Goal: Task Accomplishment & Management: Manage account settings

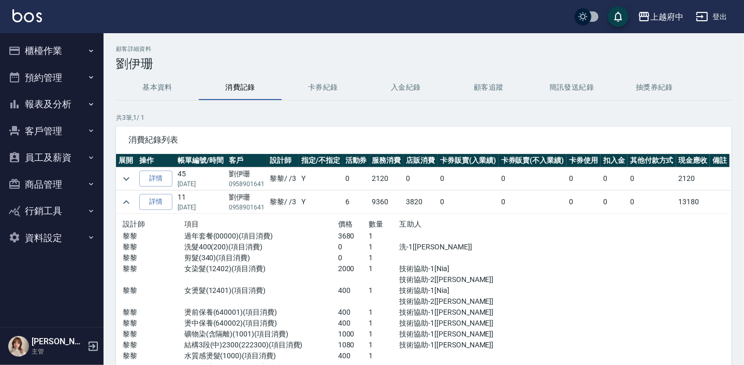
scroll to position [47, 0]
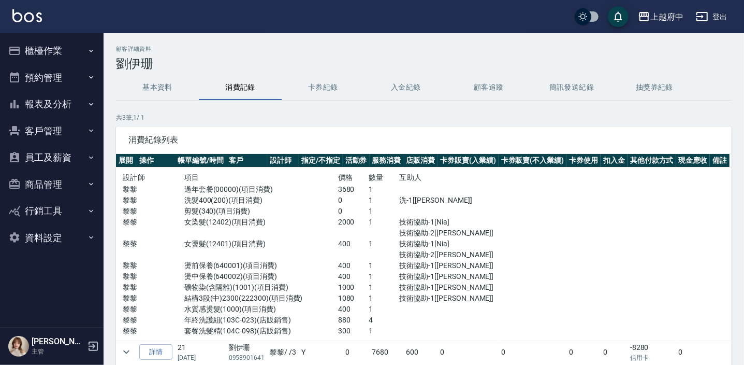
click at [67, 131] on button "客戶管理" at bounding box center [51, 131] width 95 height 27
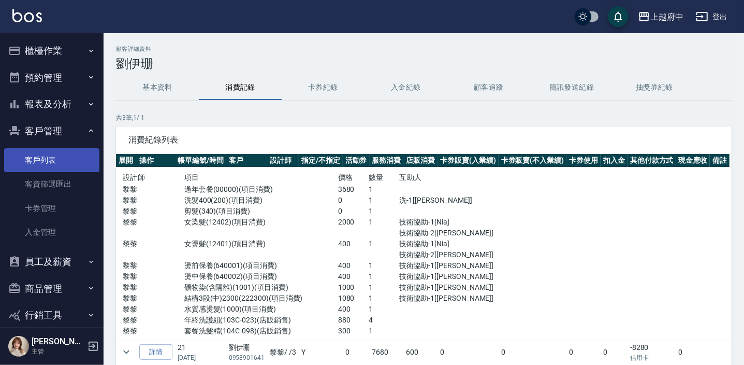
click at [65, 166] on link "客戶列表" at bounding box center [51, 160] width 95 height 24
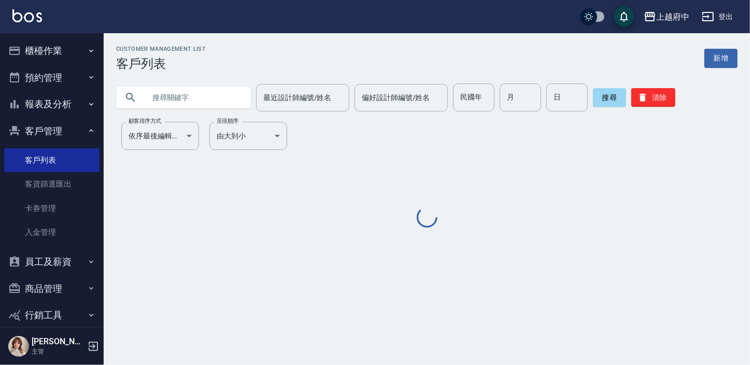
click at [170, 98] on input "text" at bounding box center [193, 97] width 97 height 28
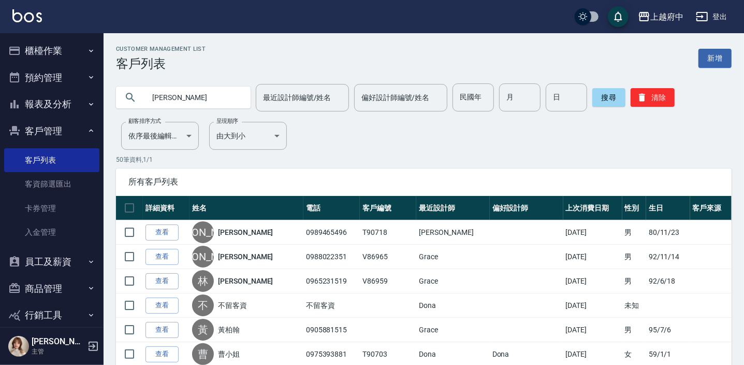
type input "葉子綺"
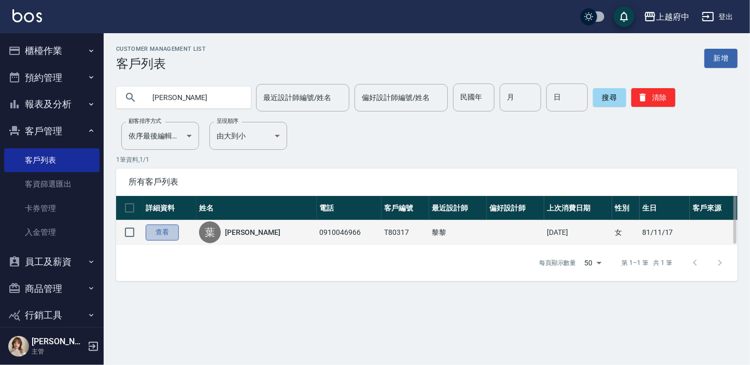
click at [159, 233] on link "查看" at bounding box center [162, 232] width 33 height 16
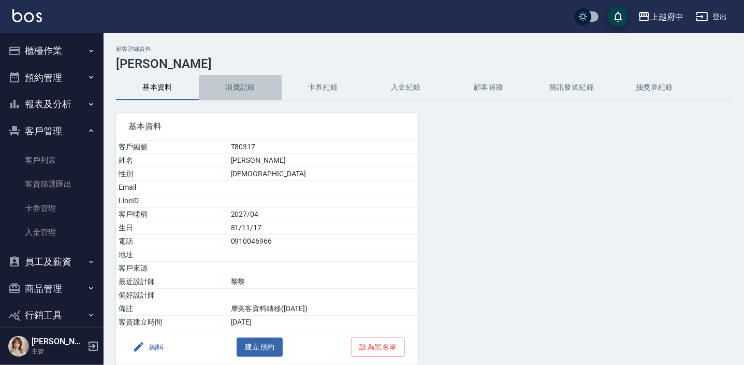
click at [249, 90] on button "消費記錄" at bounding box center [240, 87] width 83 height 25
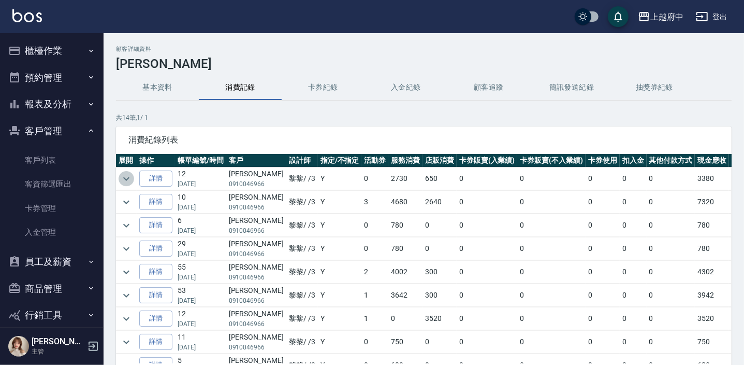
click at [130, 176] on icon "expand row" at bounding box center [126, 178] width 12 height 12
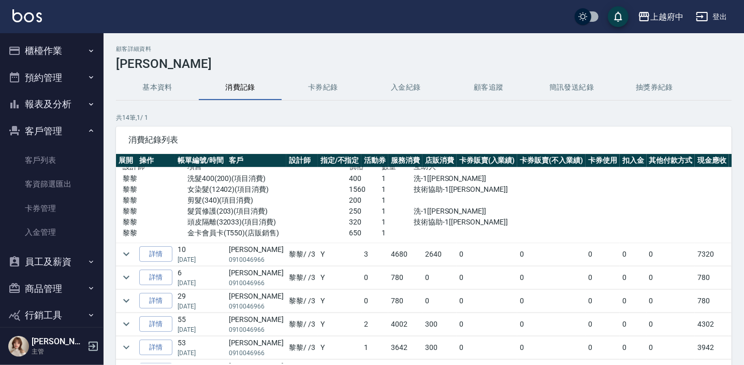
scroll to position [47, 0]
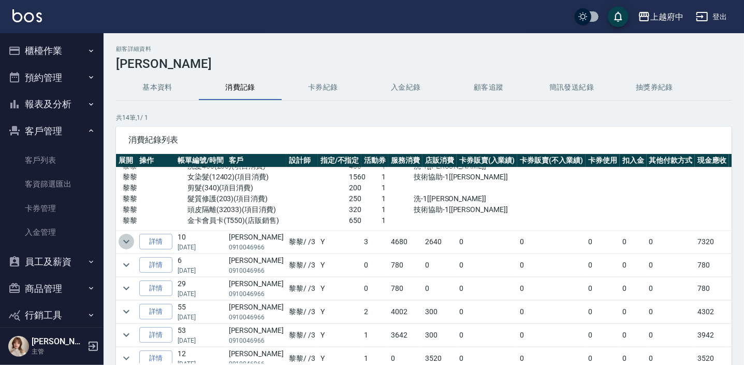
click at [125, 235] on icon "expand row" at bounding box center [126, 241] width 12 height 12
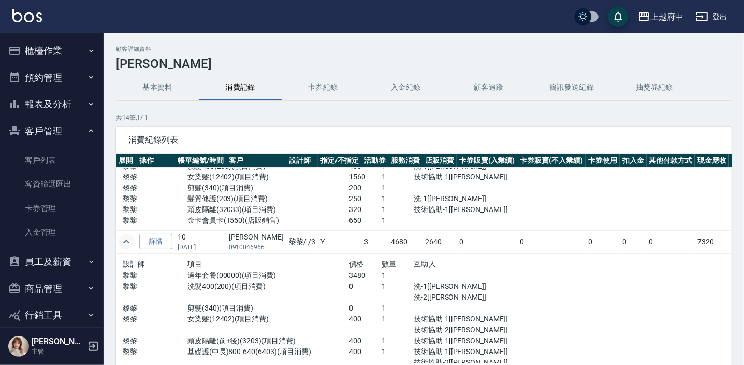
click at [125, 235] on icon "expand row" at bounding box center [126, 241] width 12 height 12
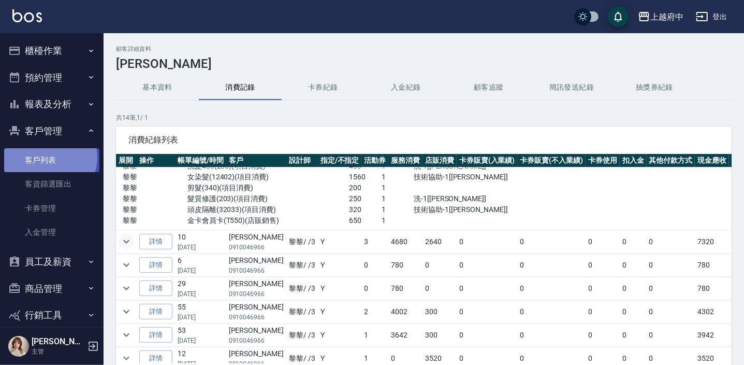
click at [48, 157] on link "客戶列表" at bounding box center [51, 160] width 95 height 24
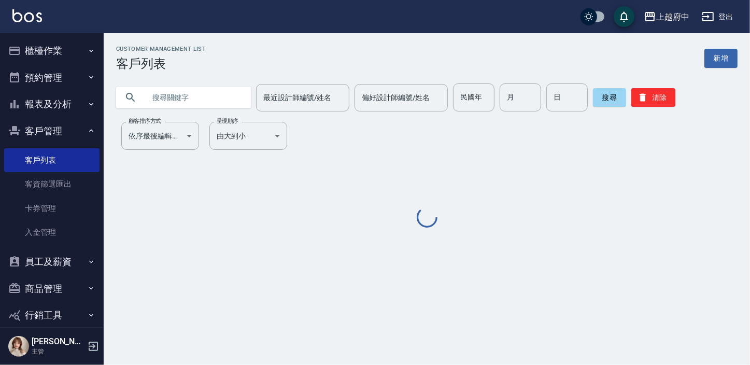
click at [203, 98] on input "text" at bounding box center [193, 97] width 97 height 28
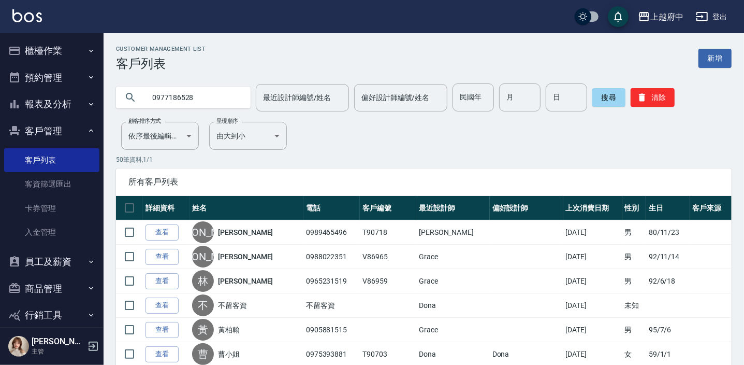
type input "0977186528"
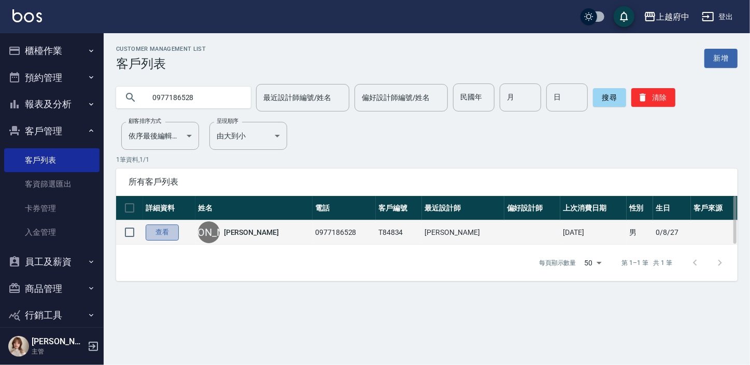
click at [167, 238] on link "查看" at bounding box center [162, 232] width 33 height 16
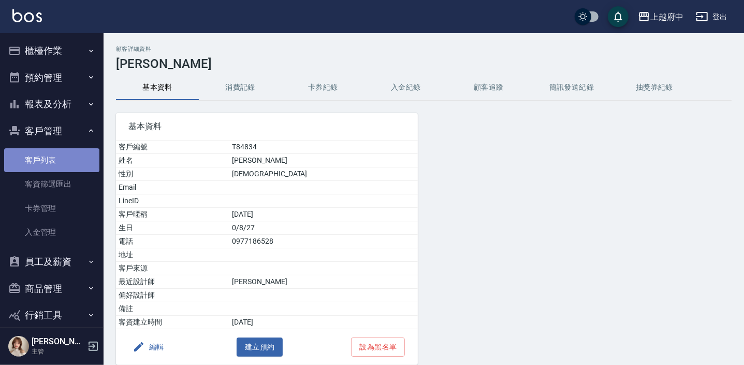
click at [73, 166] on link "客戶列表" at bounding box center [51, 160] width 95 height 24
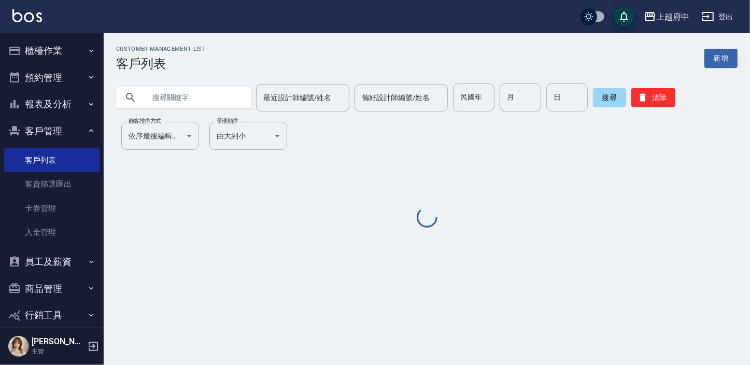
click at [169, 91] on input "text" at bounding box center [193, 97] width 97 height 28
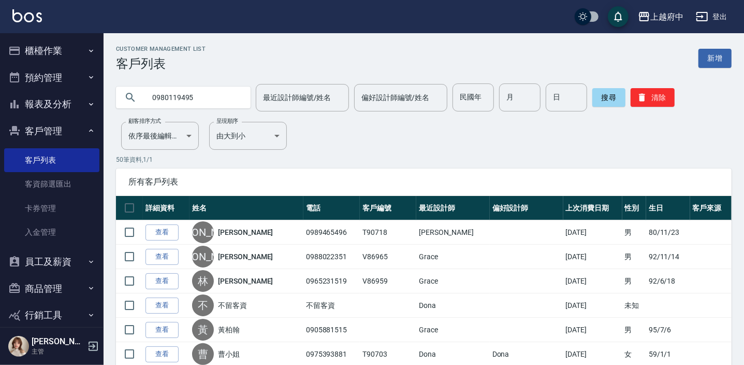
type input "0980119495"
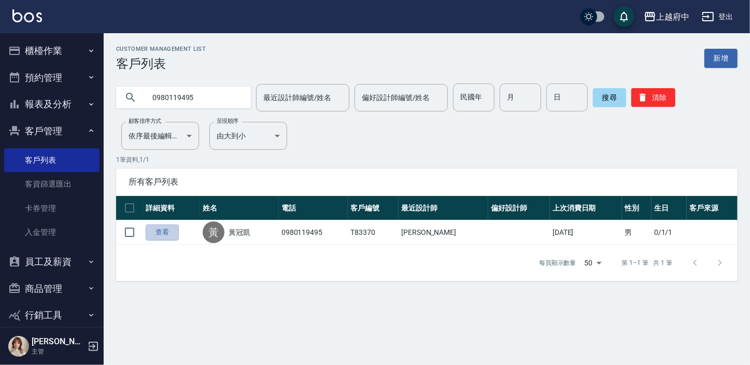
click at [158, 238] on link "查看" at bounding box center [162, 232] width 33 height 16
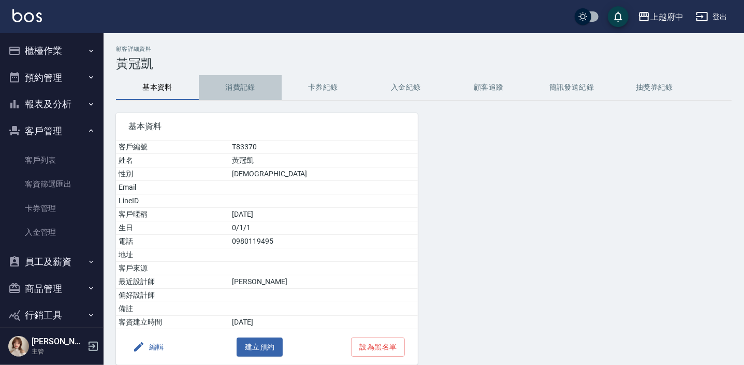
click at [233, 83] on button "消費記錄" at bounding box center [240, 87] width 83 height 25
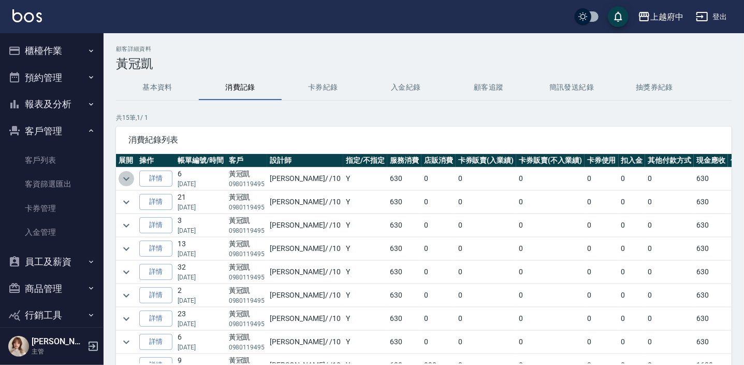
click at [131, 178] on icon "expand row" at bounding box center [126, 178] width 12 height 12
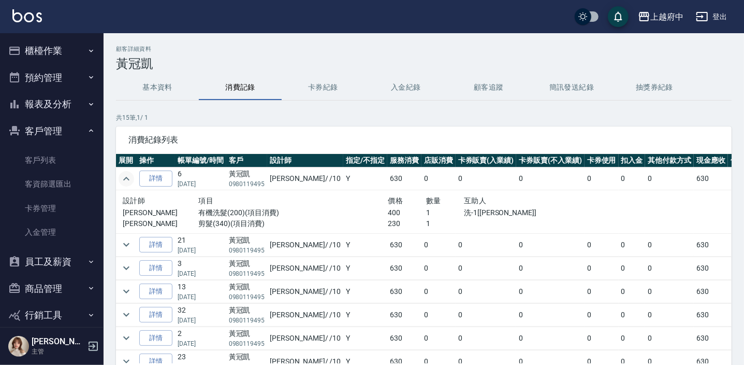
click at [131, 178] on icon "expand row" at bounding box center [126, 178] width 12 height 12
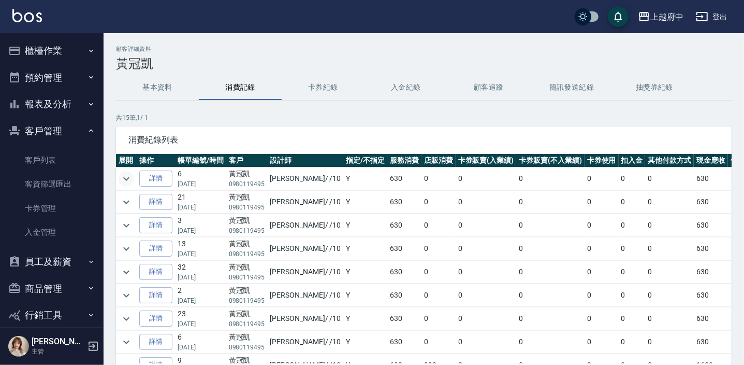
click at [151, 98] on button "基本資料" at bounding box center [157, 87] width 83 height 25
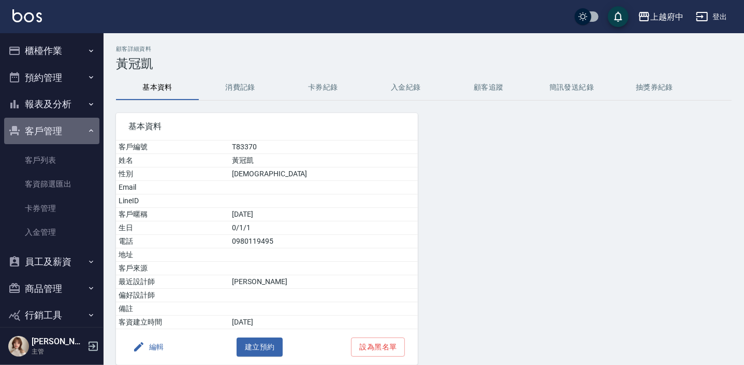
click at [57, 141] on button "客戶管理" at bounding box center [51, 131] width 95 height 27
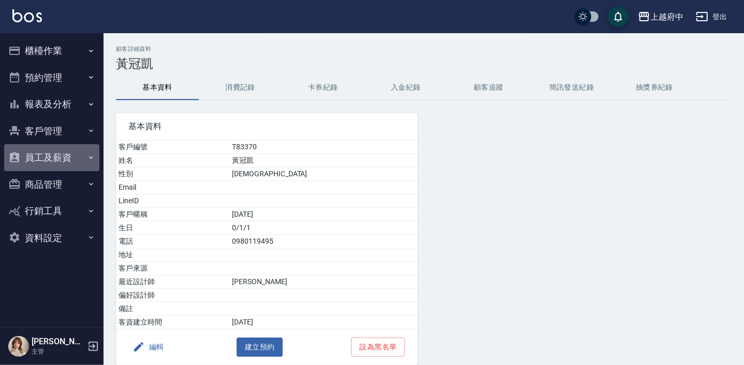
click at [56, 154] on button "員工及薪資" at bounding box center [51, 157] width 95 height 27
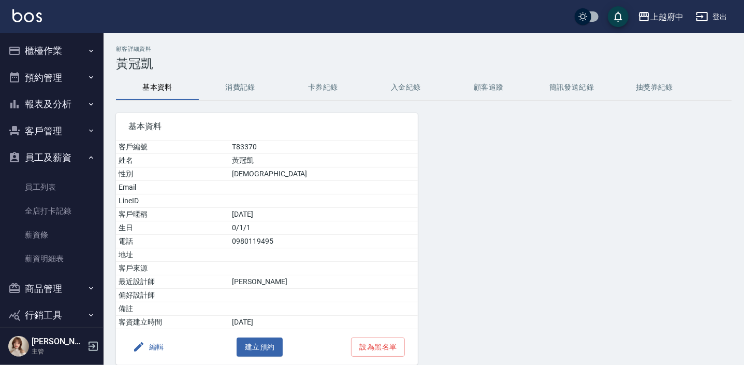
click at [74, 136] on button "客戶管理" at bounding box center [51, 131] width 95 height 27
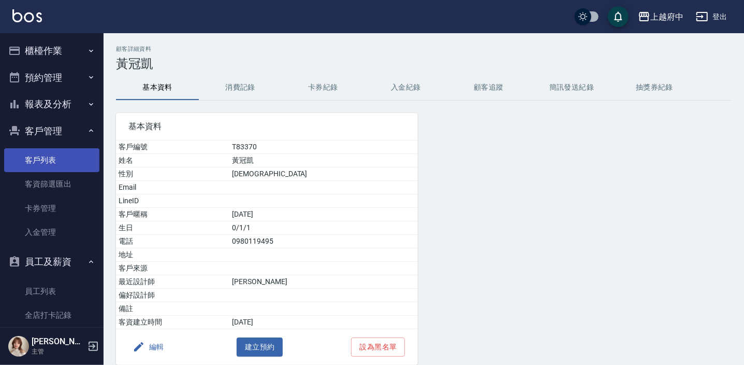
click at [56, 160] on link "客戶列表" at bounding box center [51, 160] width 95 height 24
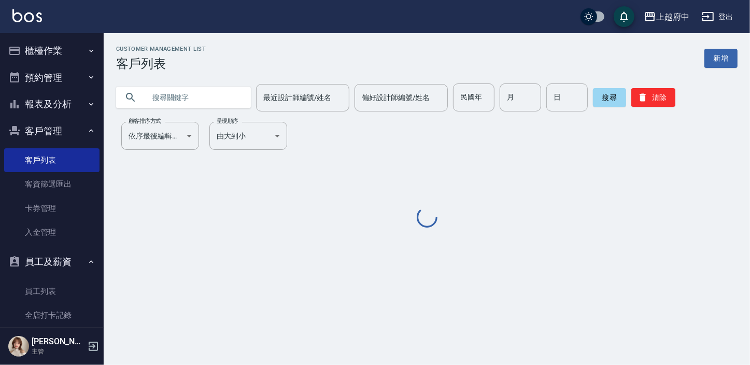
click at [170, 95] on input "text" at bounding box center [193, 97] width 97 height 28
paste input "0977186528"
type input "0977186528"
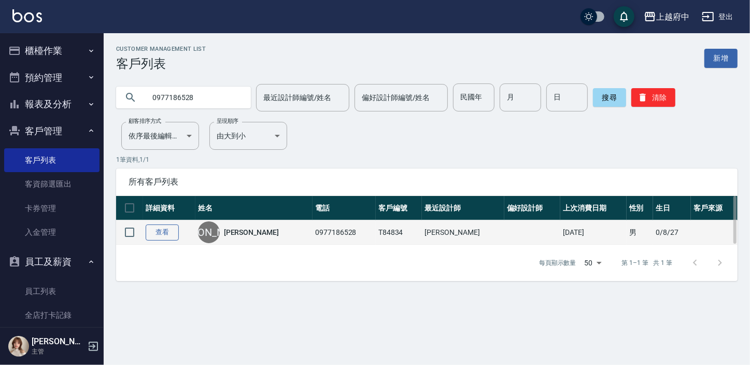
click at [156, 231] on link "查看" at bounding box center [162, 232] width 33 height 16
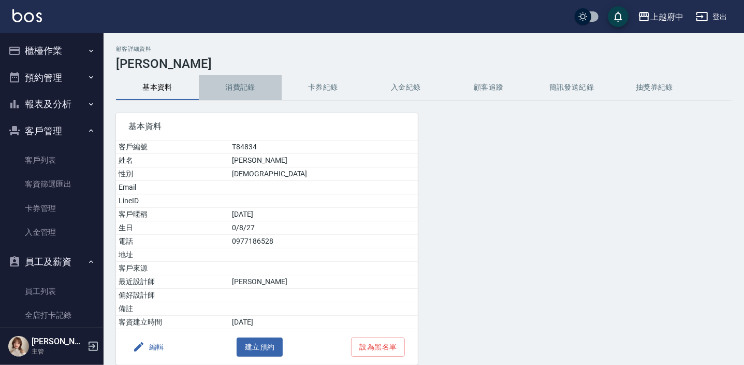
click at [257, 83] on button "消費記錄" at bounding box center [240, 87] width 83 height 25
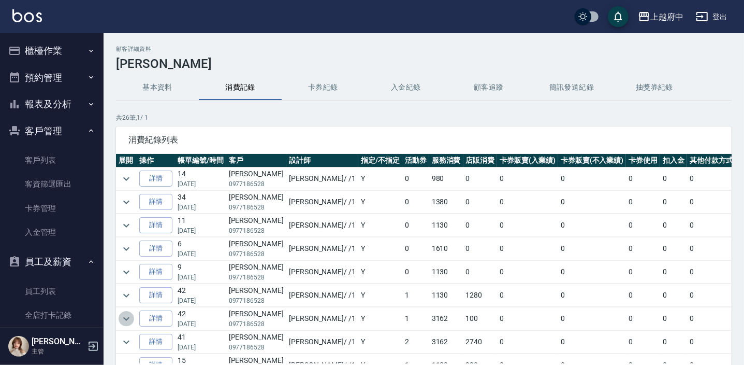
click at [123, 313] on icon "expand row" at bounding box center [126, 318] width 12 height 12
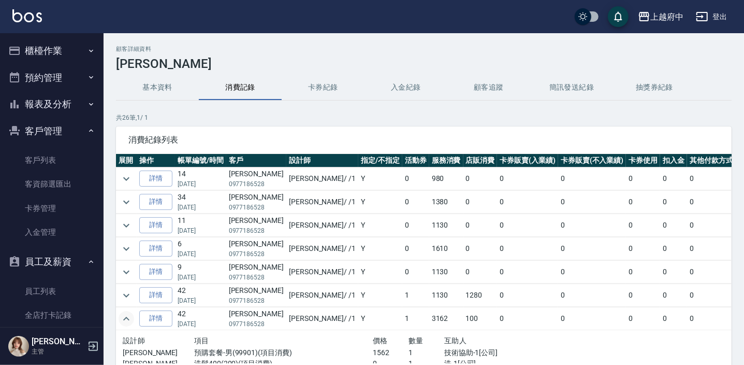
scroll to position [47, 0]
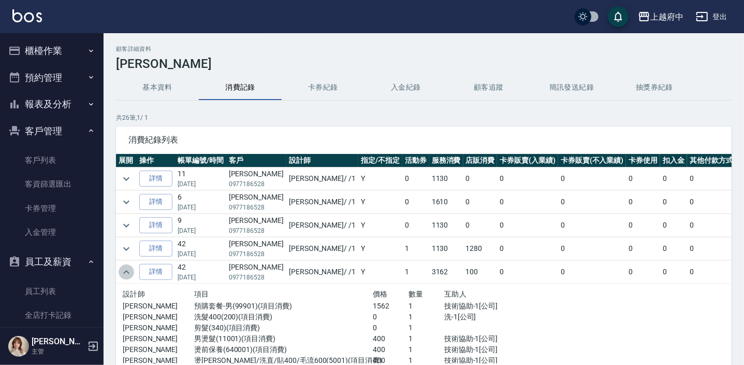
click at [125, 269] on icon "expand row" at bounding box center [126, 272] width 12 height 12
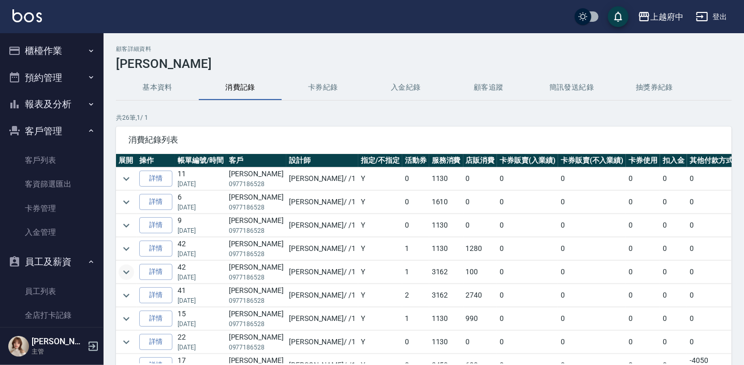
click at [130, 193] on td at bounding box center [126, 202] width 21 height 23
click at [129, 197] on icon "expand row" at bounding box center [126, 202] width 12 height 12
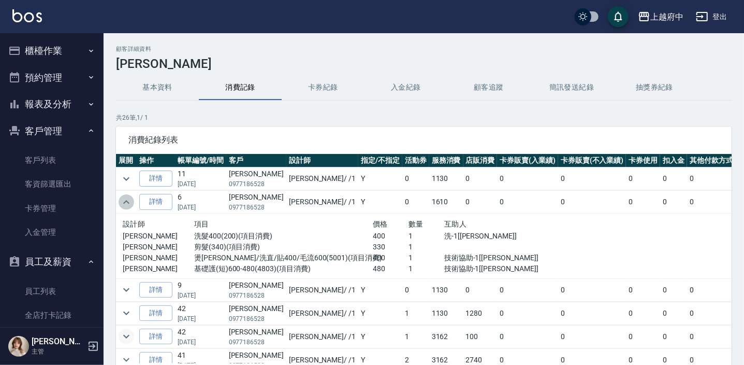
click at [129, 197] on icon "expand row" at bounding box center [126, 202] width 12 height 12
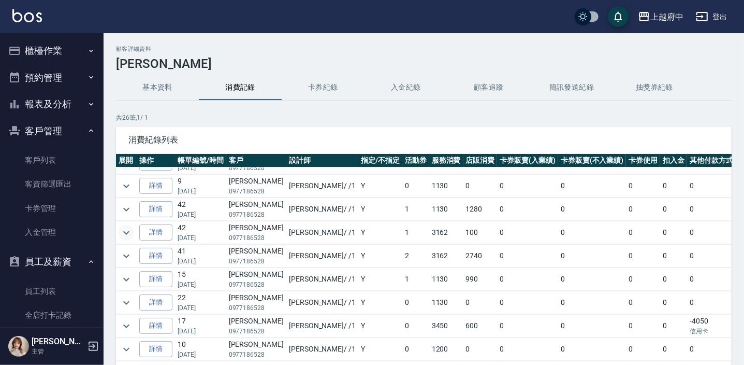
scroll to position [94, 0]
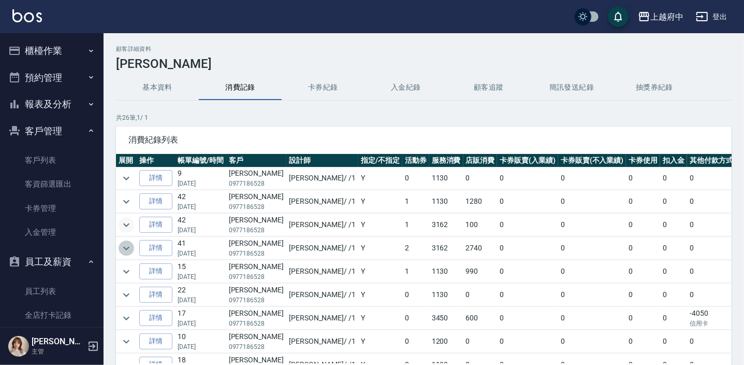
click at [127, 242] on icon "expand row" at bounding box center [126, 248] width 12 height 12
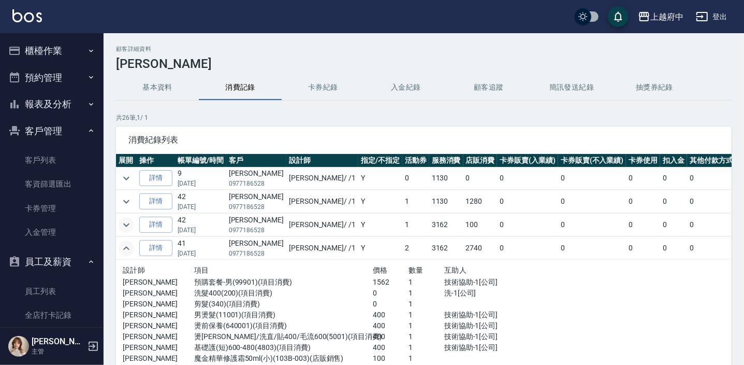
click at [127, 242] on icon "expand row" at bounding box center [126, 248] width 12 height 12
click at [130, 219] on icon "expand row" at bounding box center [126, 225] width 12 height 12
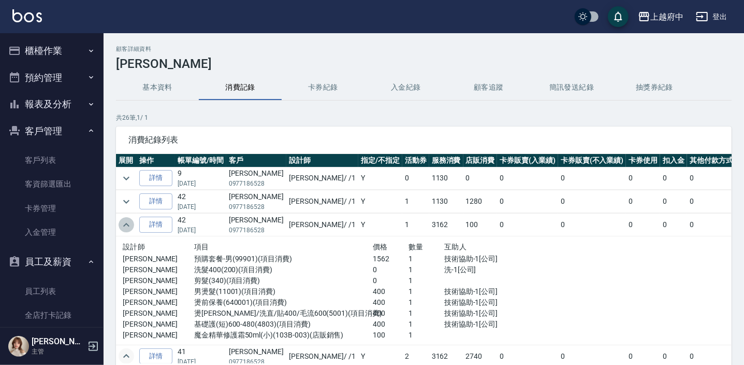
click at [130, 219] on icon "expand row" at bounding box center [126, 225] width 12 height 12
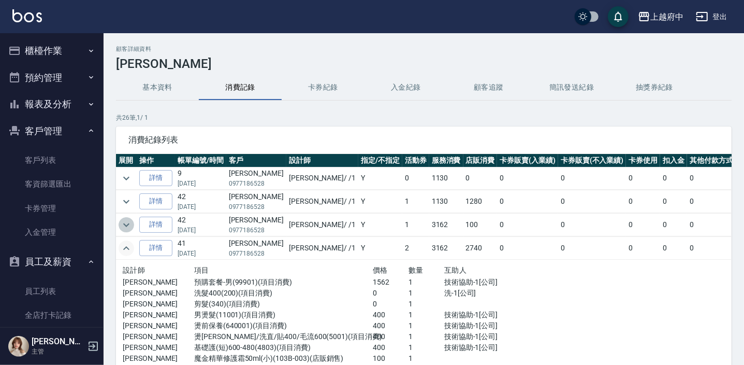
click at [129, 220] on icon "expand row" at bounding box center [126, 225] width 12 height 12
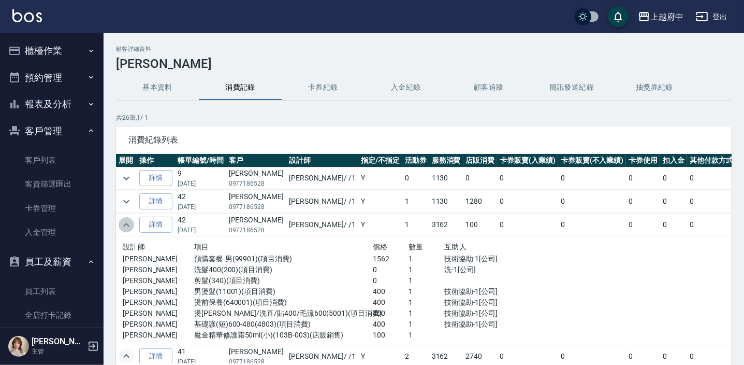
click at [129, 220] on icon "expand row" at bounding box center [126, 225] width 12 height 12
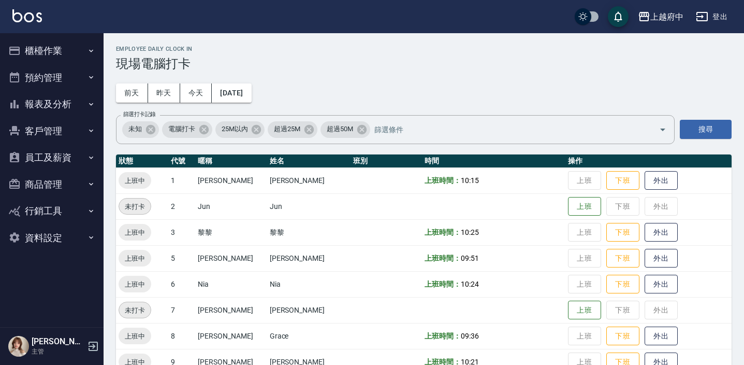
scroll to position [333, 0]
